Goal: Information Seeking & Learning: Understand process/instructions

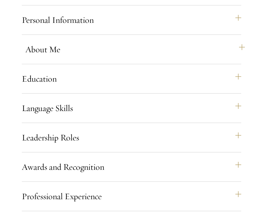
scroll to position [668, 0]
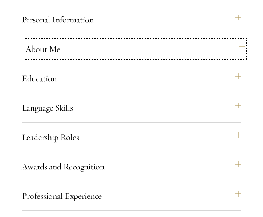
click at [49, 58] on button "About Me" at bounding box center [134, 48] width 219 height 17
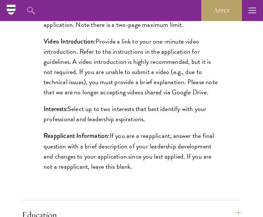
scroll to position [852, 0]
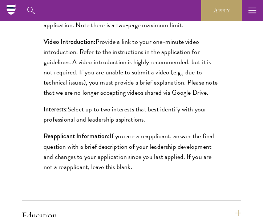
drag, startPoint x: 208, startPoint y: 102, endPoint x: 96, endPoint y: 52, distance: 123.6
click at [96, 52] on p "Video Introduction: Provide a link to your one-minute video introduction. Refer…" at bounding box center [132, 67] width 176 height 61
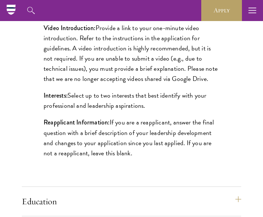
scroll to position [817, 0]
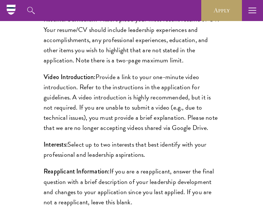
copy p "Provide a link to your one-minute video introduction. Refer to the instructions…"
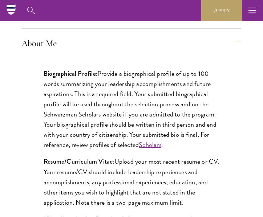
scroll to position [601, 0]
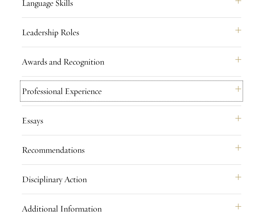
click at [125, 100] on button "Professional Experience" at bounding box center [131, 90] width 219 height 17
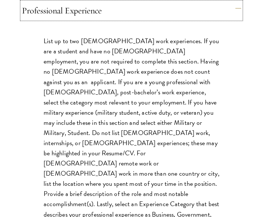
scroll to position [854, 0]
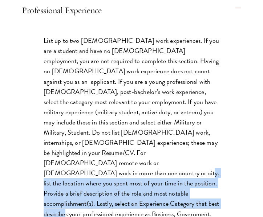
drag, startPoint x: 177, startPoint y: 163, endPoint x: 206, endPoint y: 200, distance: 46.5
click at [206, 200] on div "List up to two [DEMOGRAPHIC_DATA] work experiences. If you are a student and ha…" at bounding box center [131, 136] width 219 height 223
copy p "Provide a brief description of the role and most notable accomplishment(s). Las…"
click at [188, 183] on p "List up to two [DEMOGRAPHIC_DATA] work experiences. If you are a student and ha…" at bounding box center [132, 133] width 176 height 194
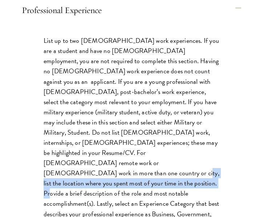
drag, startPoint x: 198, startPoint y: 173, endPoint x: 175, endPoint y: 162, distance: 25.9
click at [175, 162] on p "List up to two [DEMOGRAPHIC_DATA] work experiences. If you are a student and ha…" at bounding box center [132, 133] width 176 height 194
copy p "Provide a brief description of the role and most notable accomplishment(s)"
